Goal: Task Accomplishment & Management: Complete application form

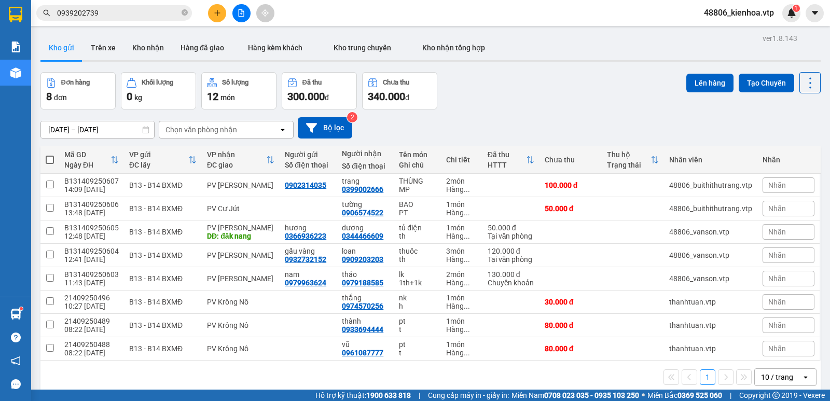
click at [219, 12] on icon "plus" at bounding box center [217, 12] width 7 height 7
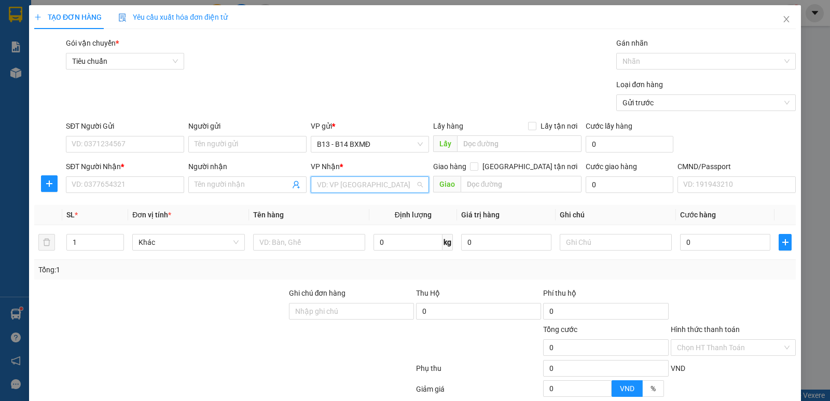
click at [334, 191] on input "search" at bounding box center [366, 185] width 99 height 16
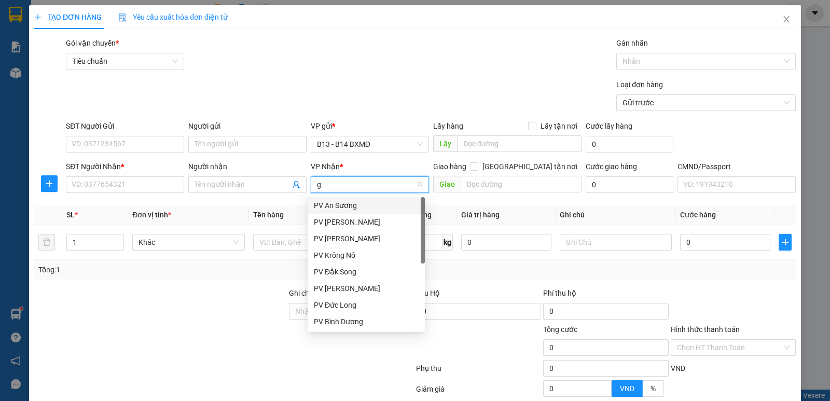
type input "gn"
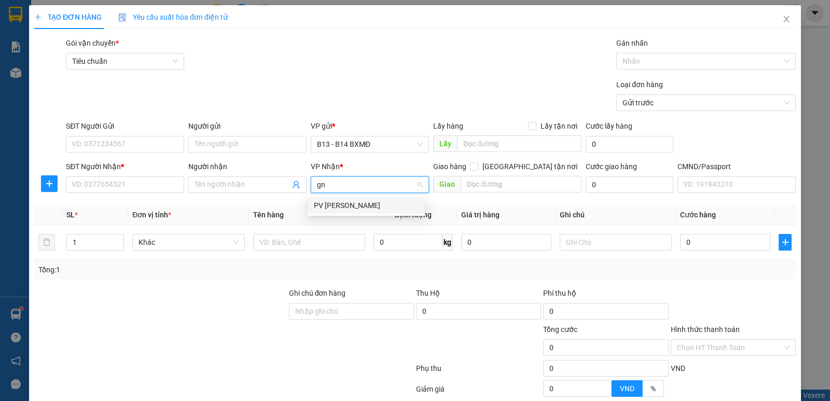
click at [338, 208] on div "PV [PERSON_NAME]" at bounding box center [366, 205] width 105 height 11
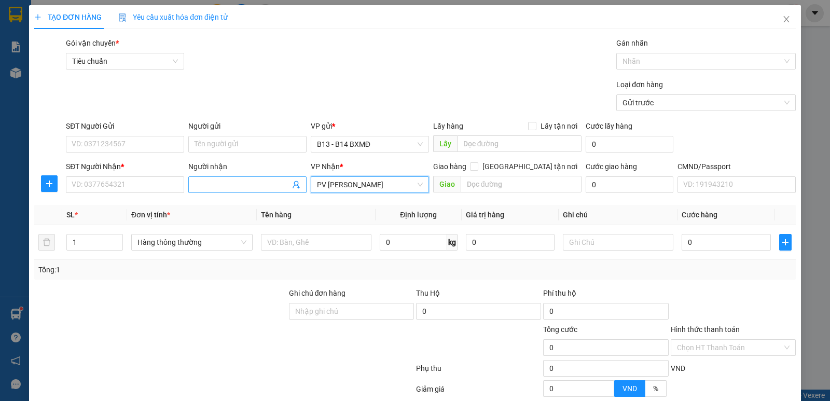
click at [221, 185] on input "Người nhận" at bounding box center [241, 184] width 95 height 11
type input "bình"
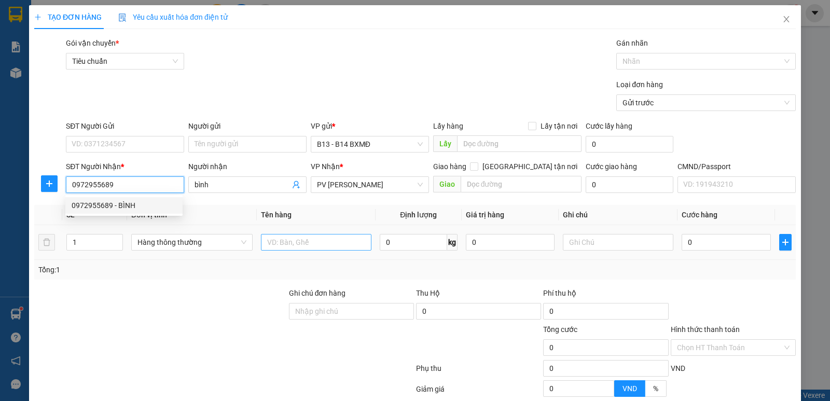
type input "0972955689"
click at [285, 241] on input "text" at bounding box center [316, 242] width 110 height 17
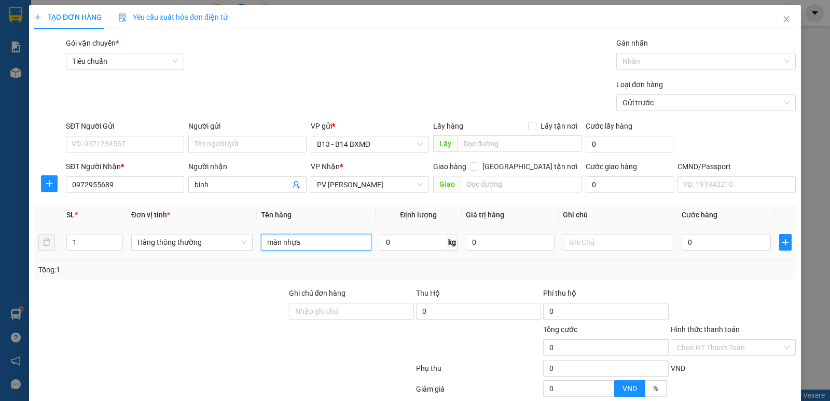
type input "màn nhựa"
type input "7"
type input "6"
type input "5 cục,1 cây"
type input "4"
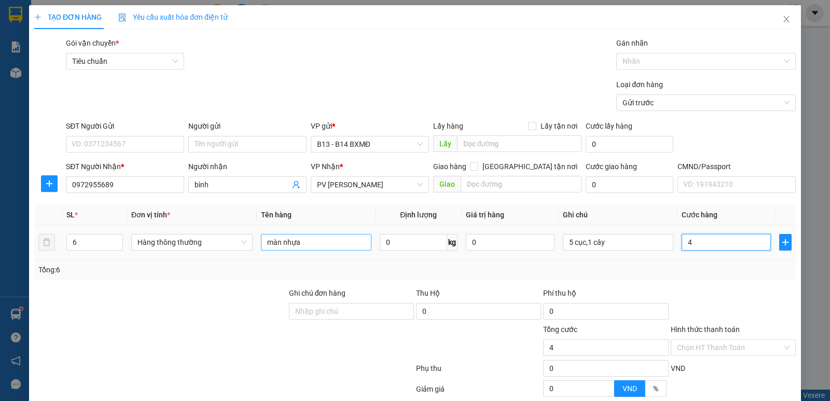
type input "4"
type input "40"
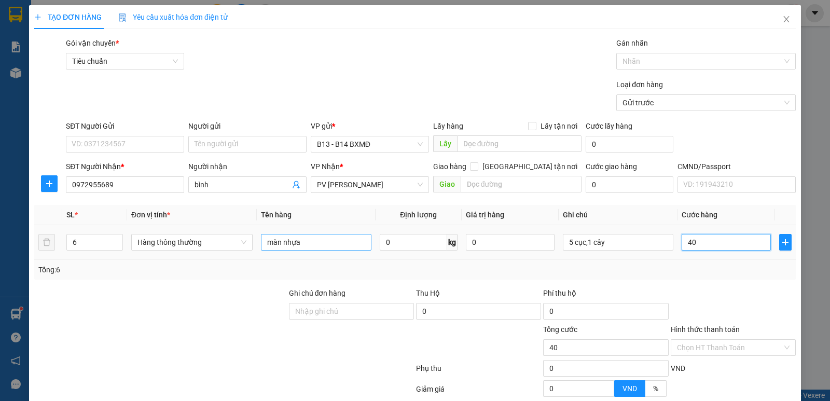
type input "400"
type input "4.000"
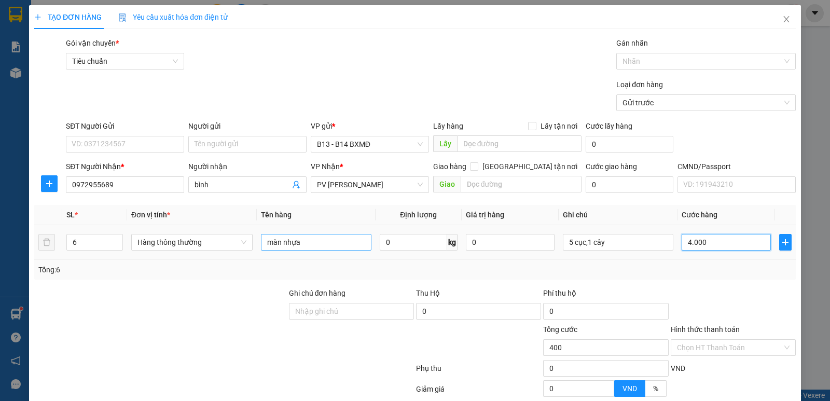
type input "4.000"
type input "40.000"
type input "400.000"
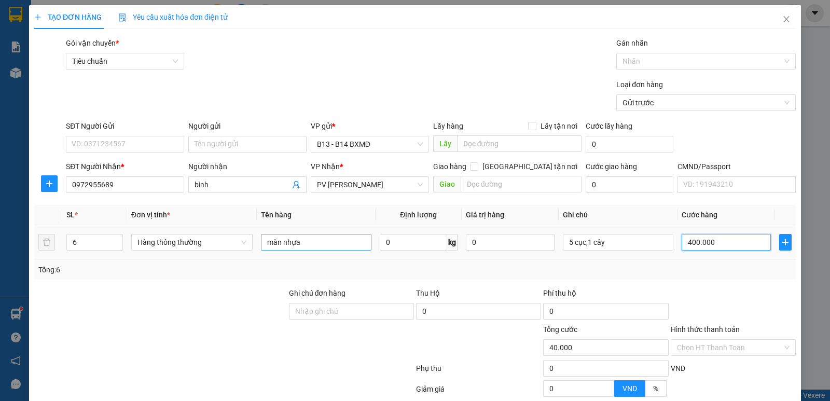
type input "400.000"
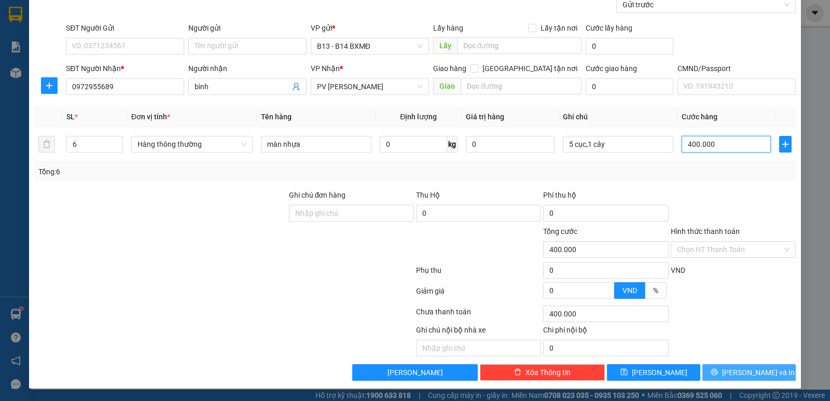
type input "400.000"
click at [745, 370] on span "[PERSON_NAME] và In" at bounding box center [758, 372] width 73 height 11
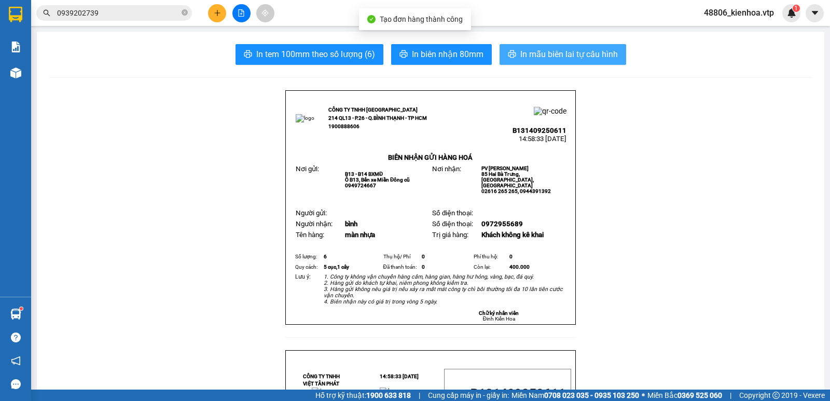
click at [560, 52] on span "In mẫu biên lai tự cấu hình" at bounding box center [568, 54] width 97 height 13
click at [533, 54] on span "In mẫu biên lai tự cấu hình" at bounding box center [568, 54] width 97 height 13
click at [527, 58] on span "In mẫu biên lai tự cấu hình" at bounding box center [568, 54] width 97 height 13
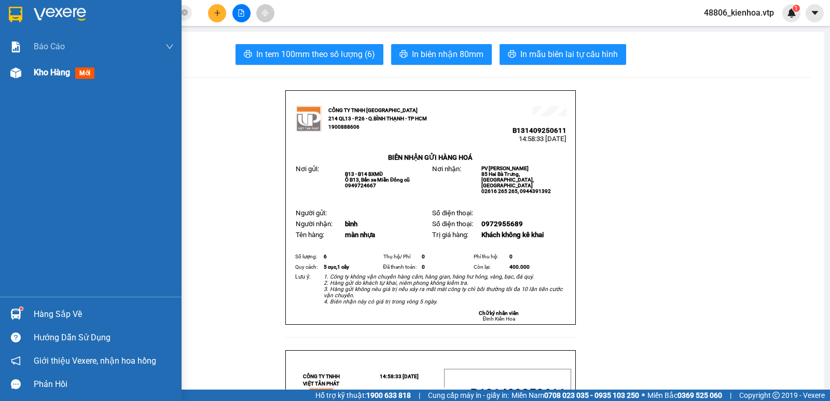
click at [42, 73] on span "Kho hàng" at bounding box center [52, 72] width 36 height 10
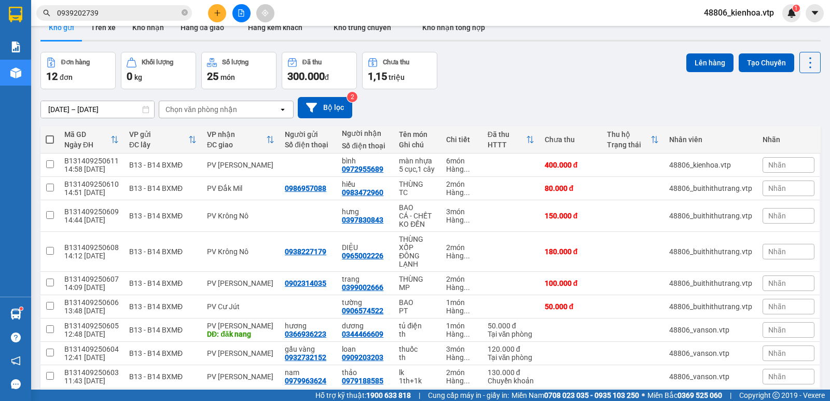
scroll to position [52, 0]
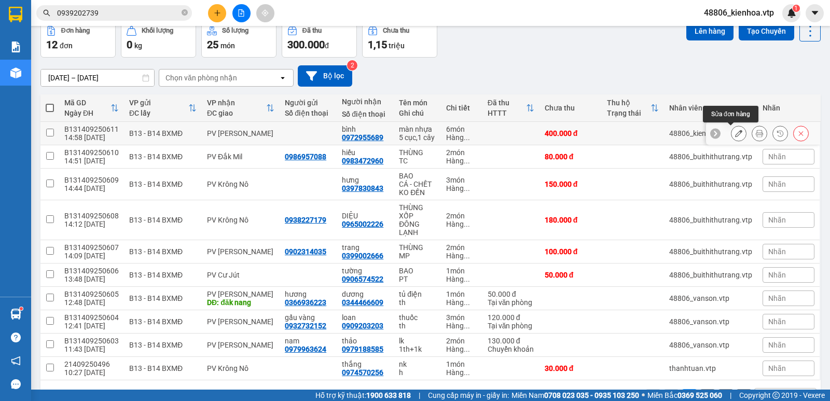
click at [734, 134] on button at bounding box center [738, 133] width 15 height 18
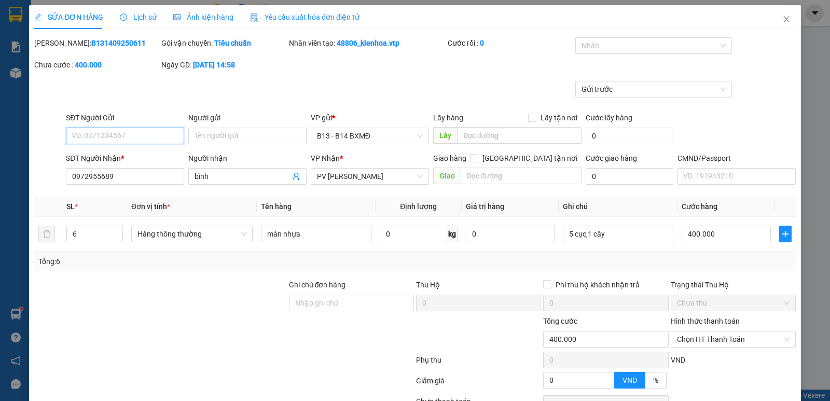
type input "0972955689"
type input "bình"
type input "400.000"
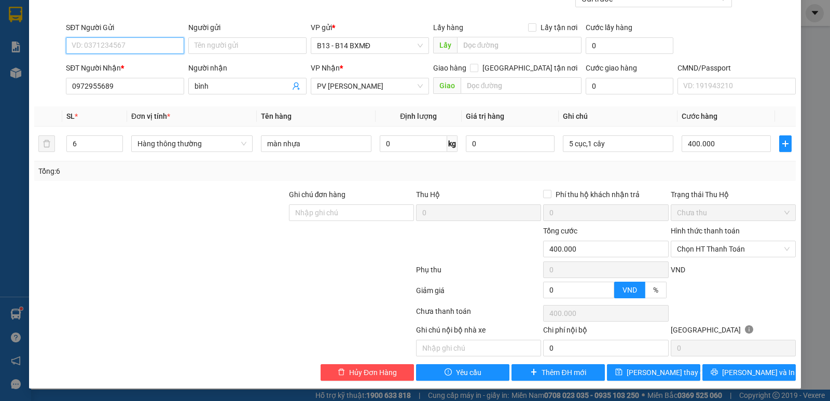
drag, startPoint x: 716, startPoint y: 250, endPoint x: 712, endPoint y: 258, distance: 8.6
click at [717, 250] on span "Chọn HT Thanh Toán" at bounding box center [733, 249] width 113 height 16
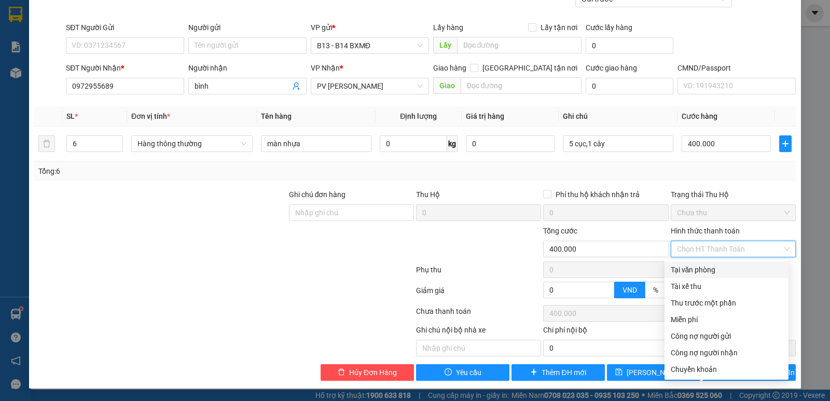
click at [698, 272] on div "Tại văn phòng" at bounding box center [726, 269] width 111 height 11
type input "0"
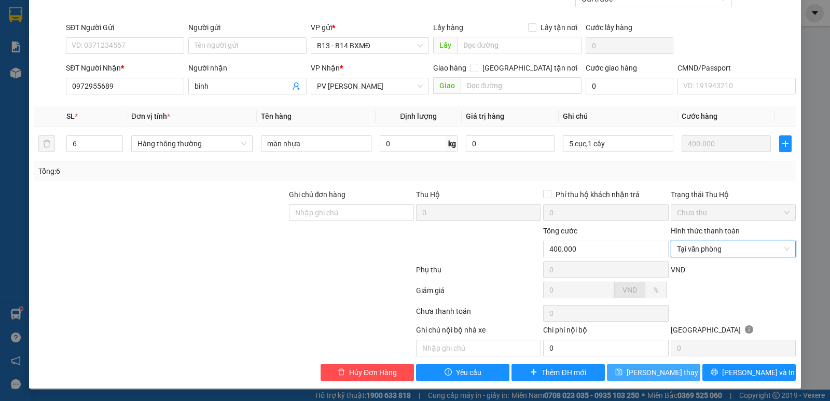
click at [645, 371] on span "[PERSON_NAME] thay đổi" at bounding box center [667, 372] width 83 height 11
